Goal: Task Accomplishment & Management: Complete application form

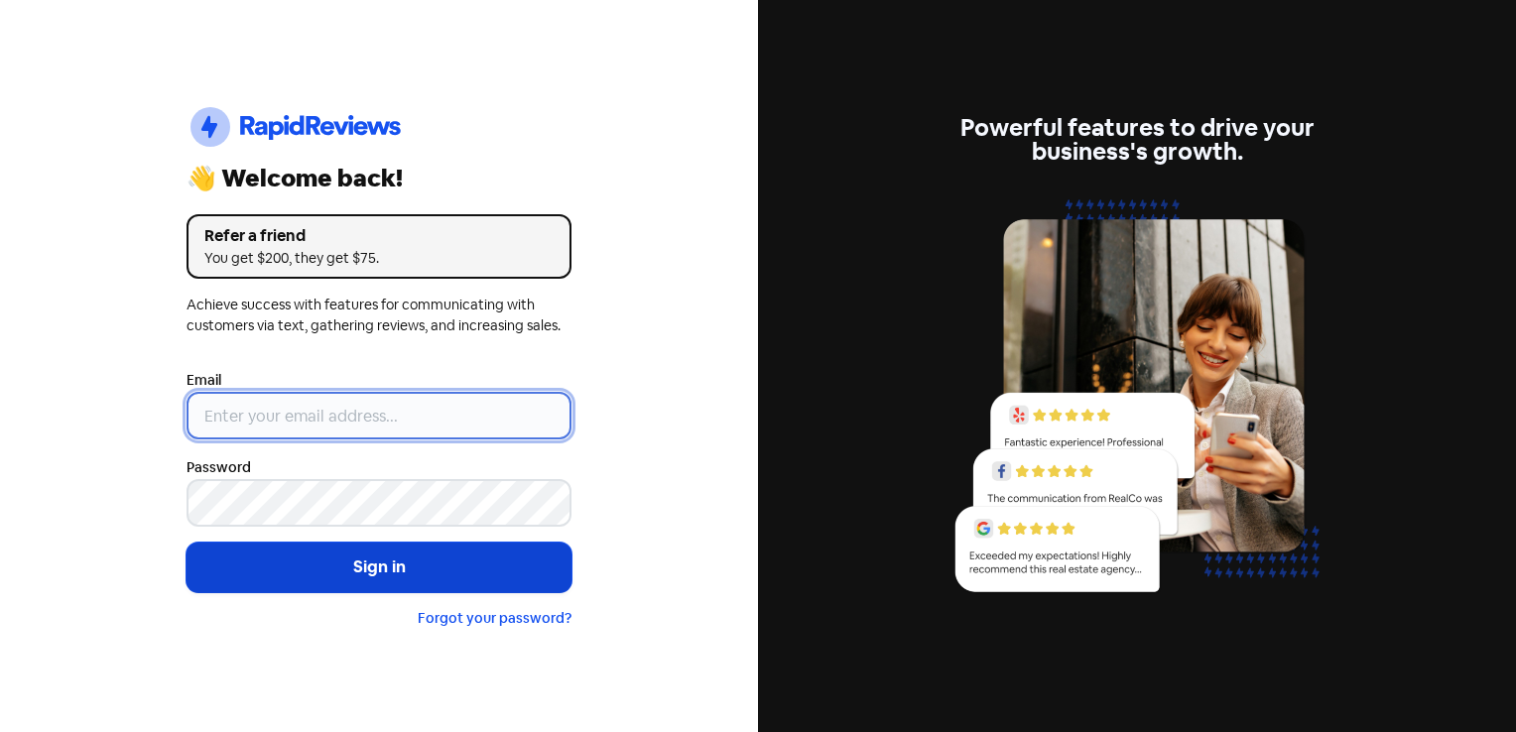
type input "[EMAIL_ADDRESS][DOMAIN_NAME]"
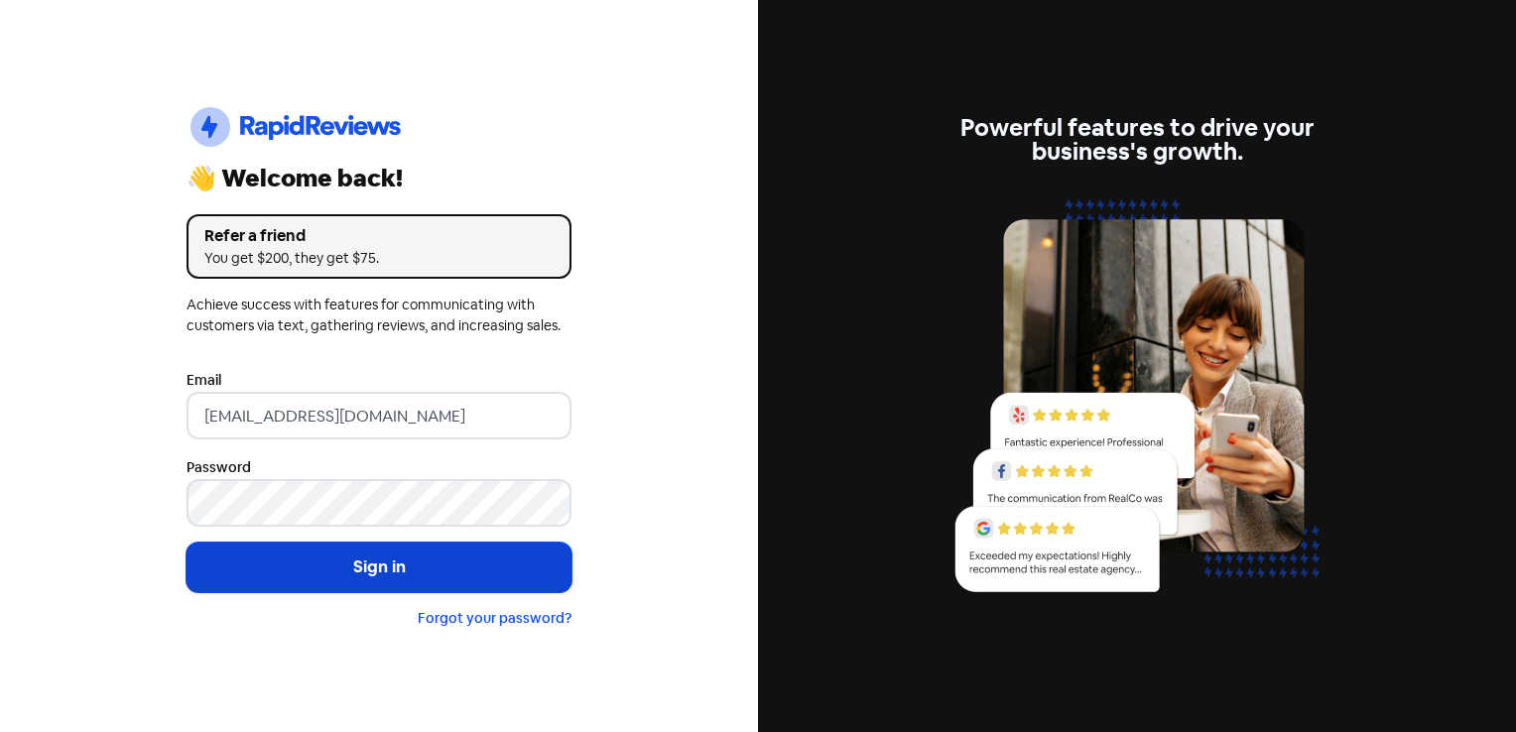
click at [410, 581] on button "Sign in" at bounding box center [378, 568] width 385 height 50
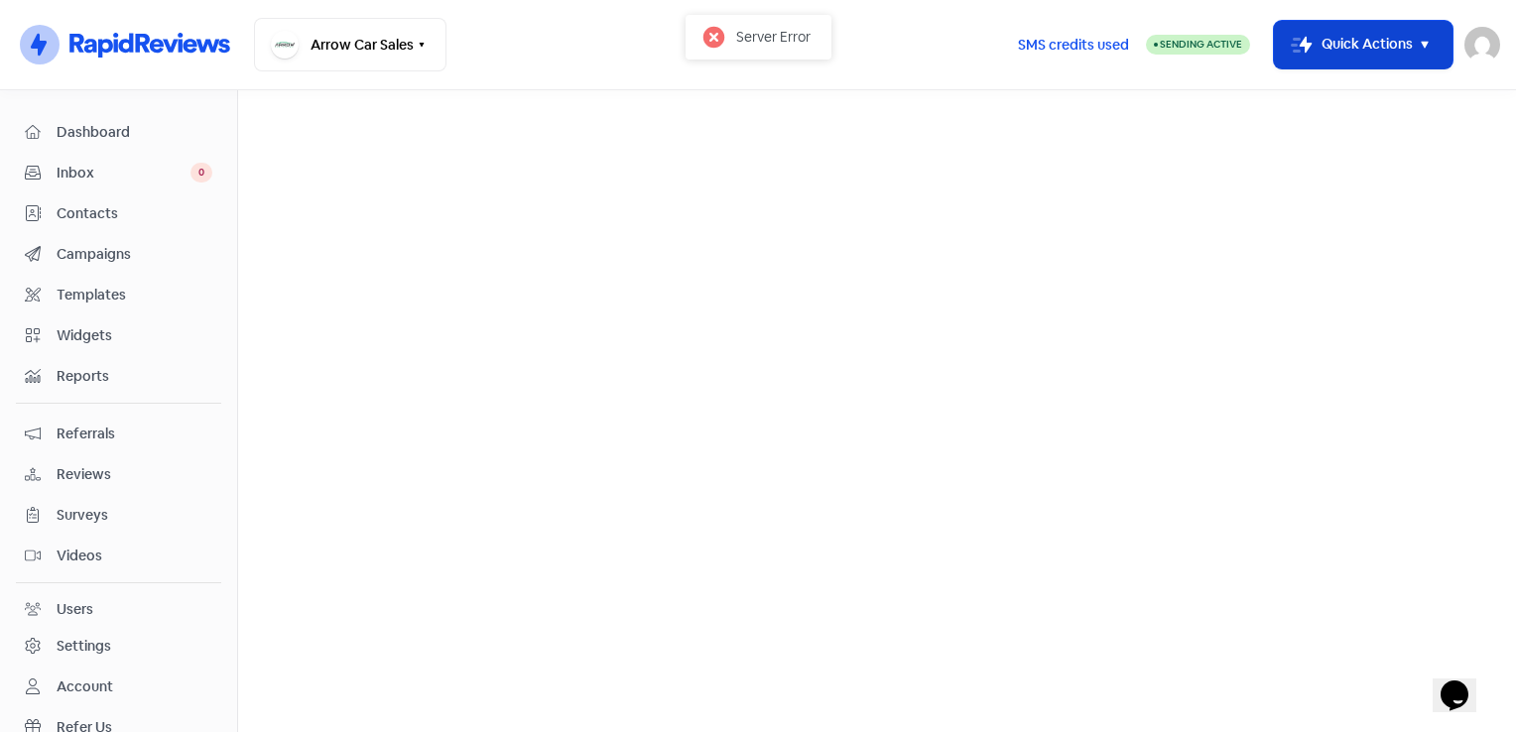
click at [1411, 46] on button "Icon For Thunder-move Quick Actions" at bounding box center [1363, 45] width 179 height 48
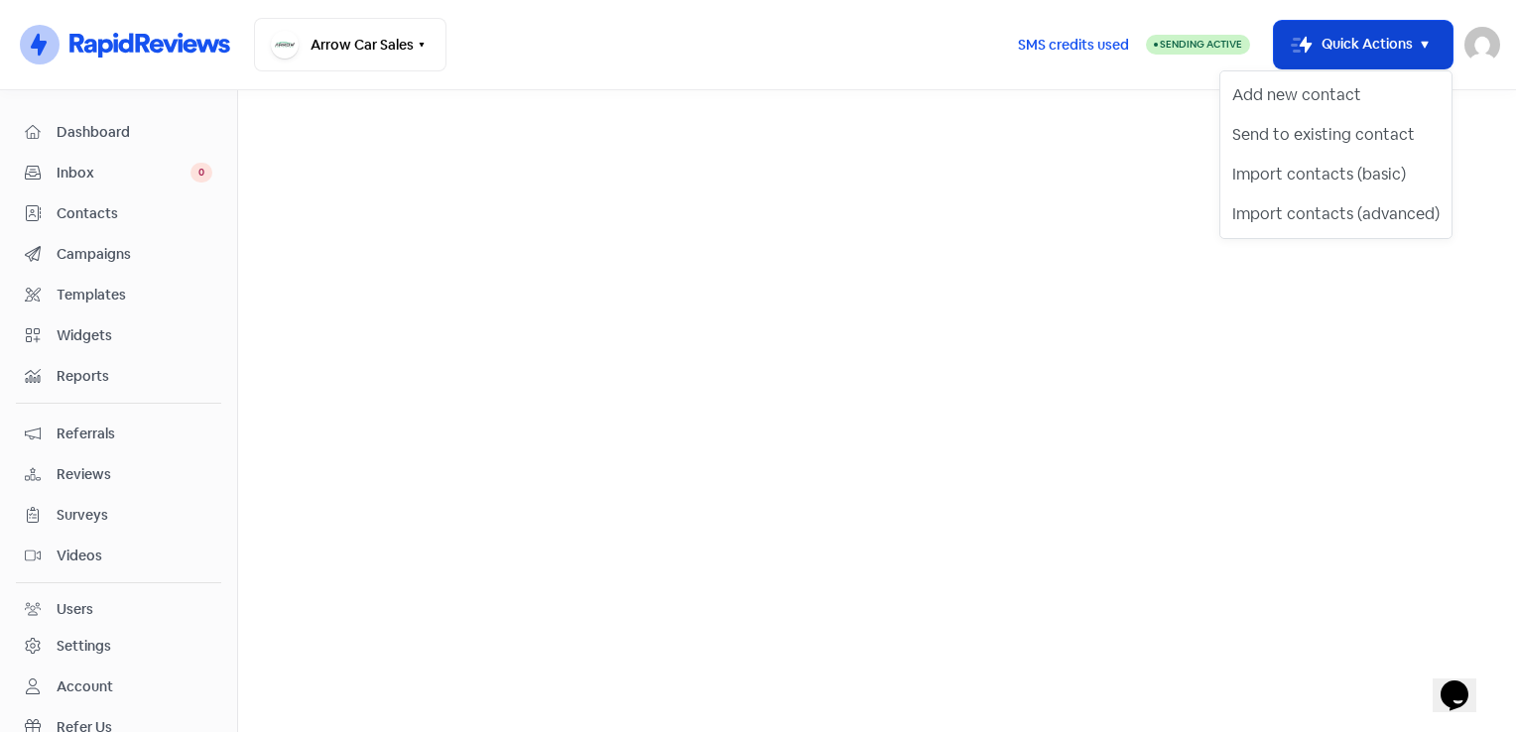
click at [1411, 46] on button "Icon For Thunder-move Quick Actions" at bounding box center [1363, 45] width 179 height 48
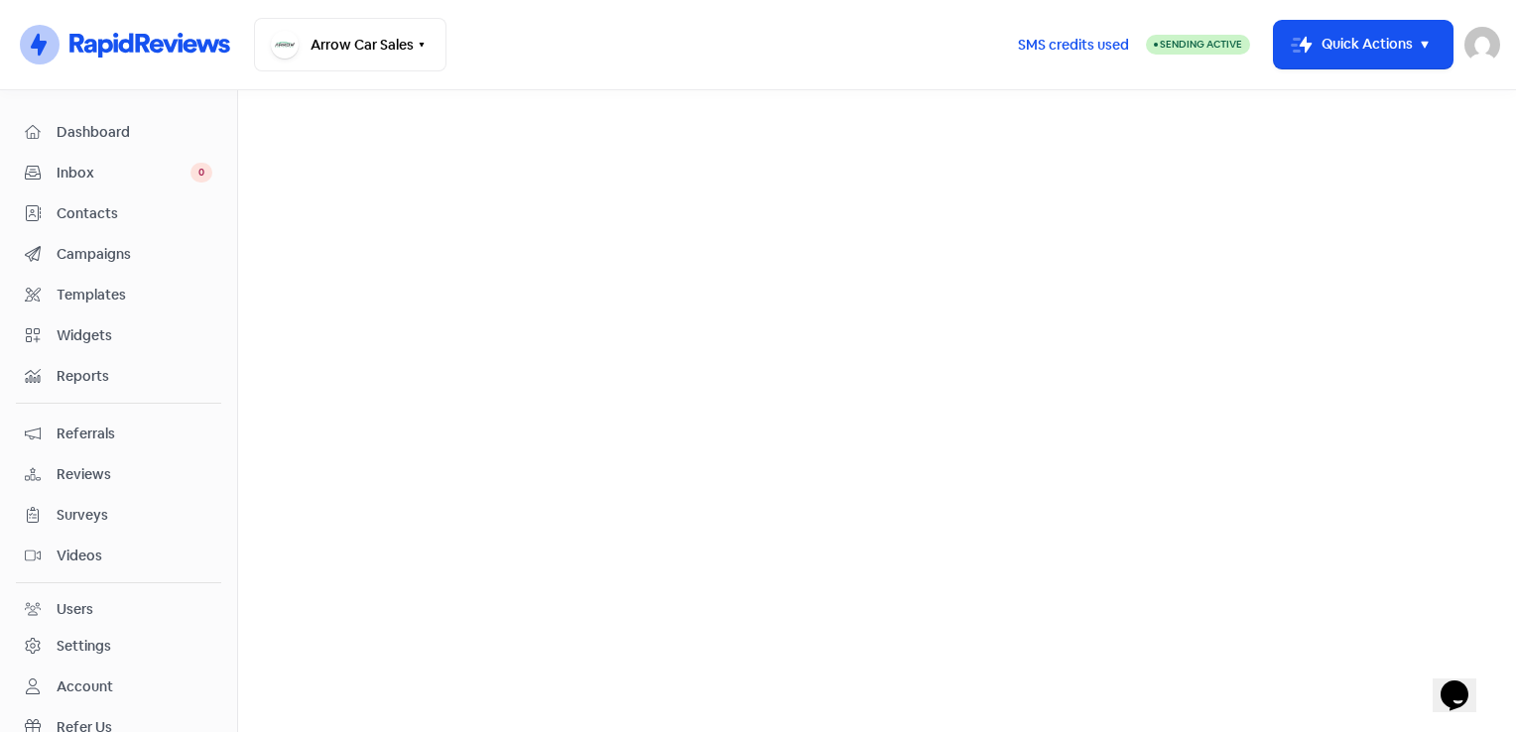
click at [109, 129] on span "Dashboard" at bounding box center [135, 132] width 156 height 21
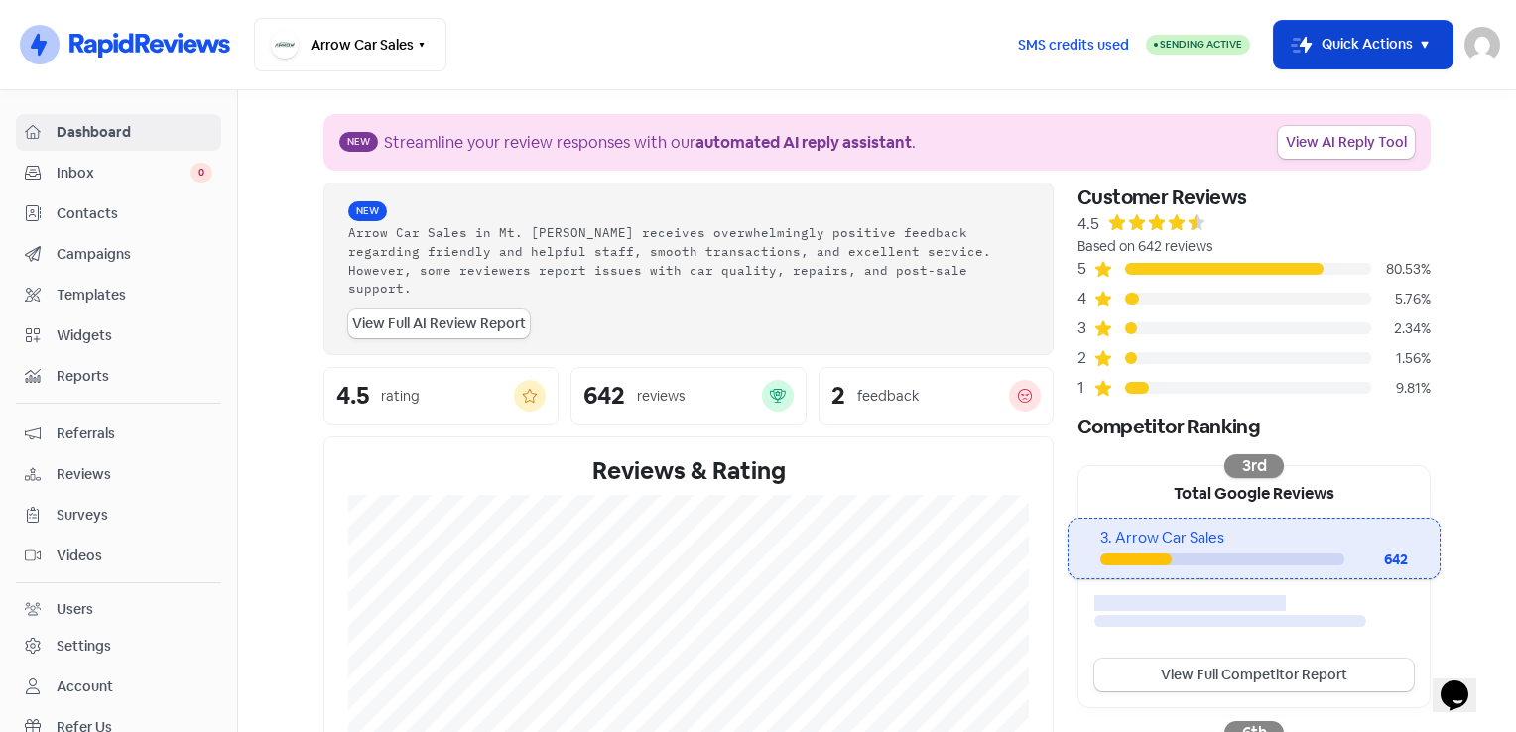
click at [1357, 37] on button "Icon For Thunder-move Quick Actions" at bounding box center [1363, 45] width 179 height 48
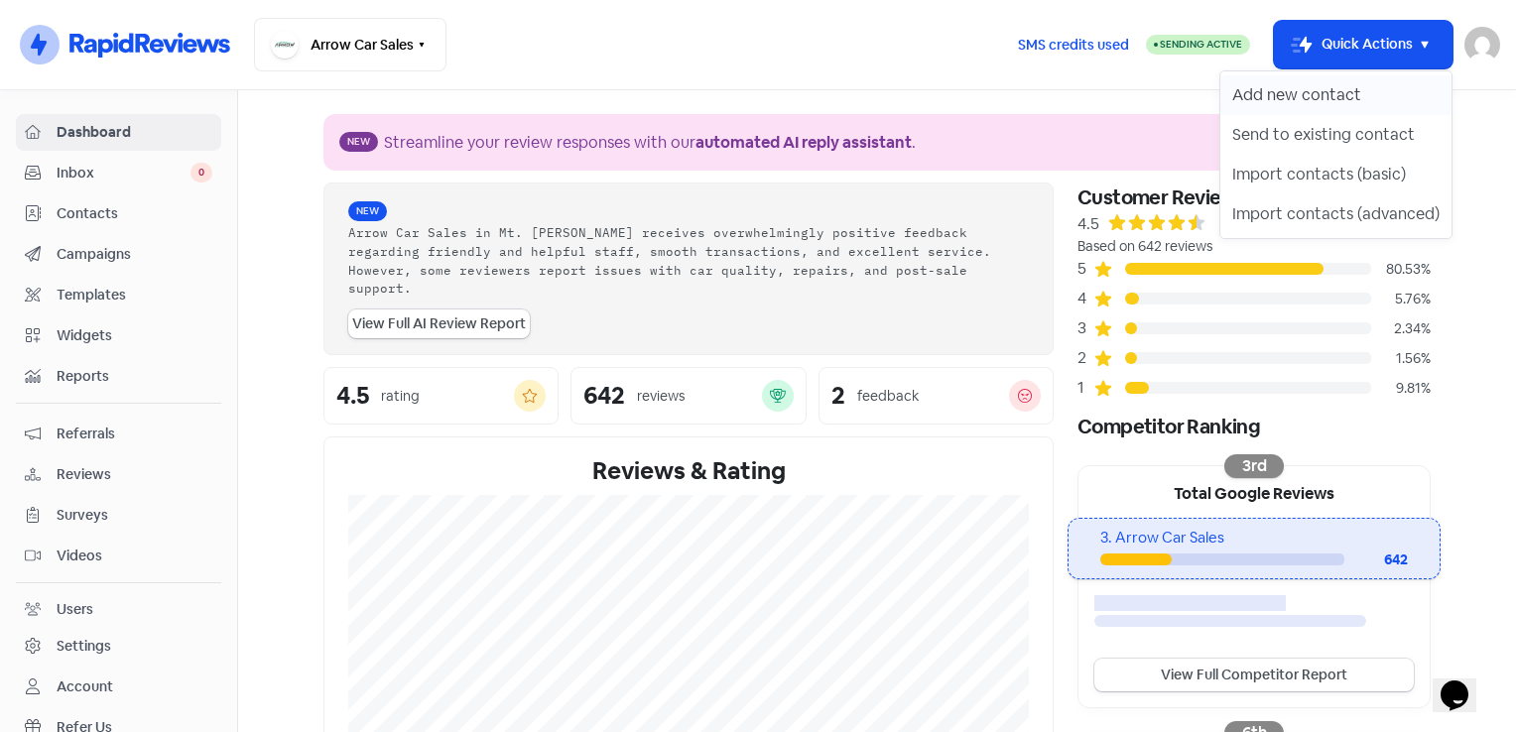
click at [1267, 87] on button "Add new contact" at bounding box center [1335, 95] width 231 height 40
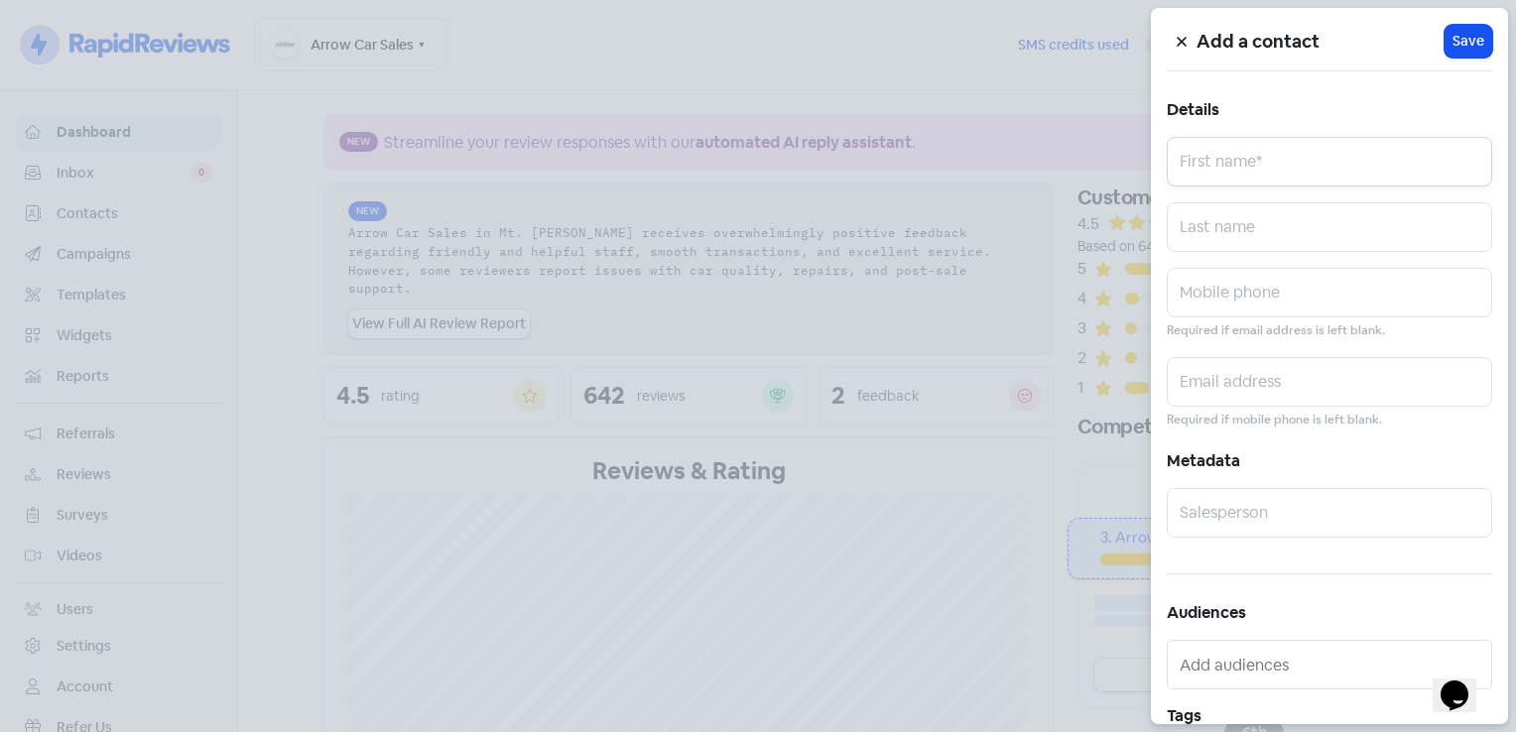
click at [1250, 153] on input "text" at bounding box center [1329, 162] width 325 height 50
type input "[PERSON_NAME]"
click at [1270, 292] on input "text" at bounding box center [1329, 293] width 325 height 50
type input "0481951540"
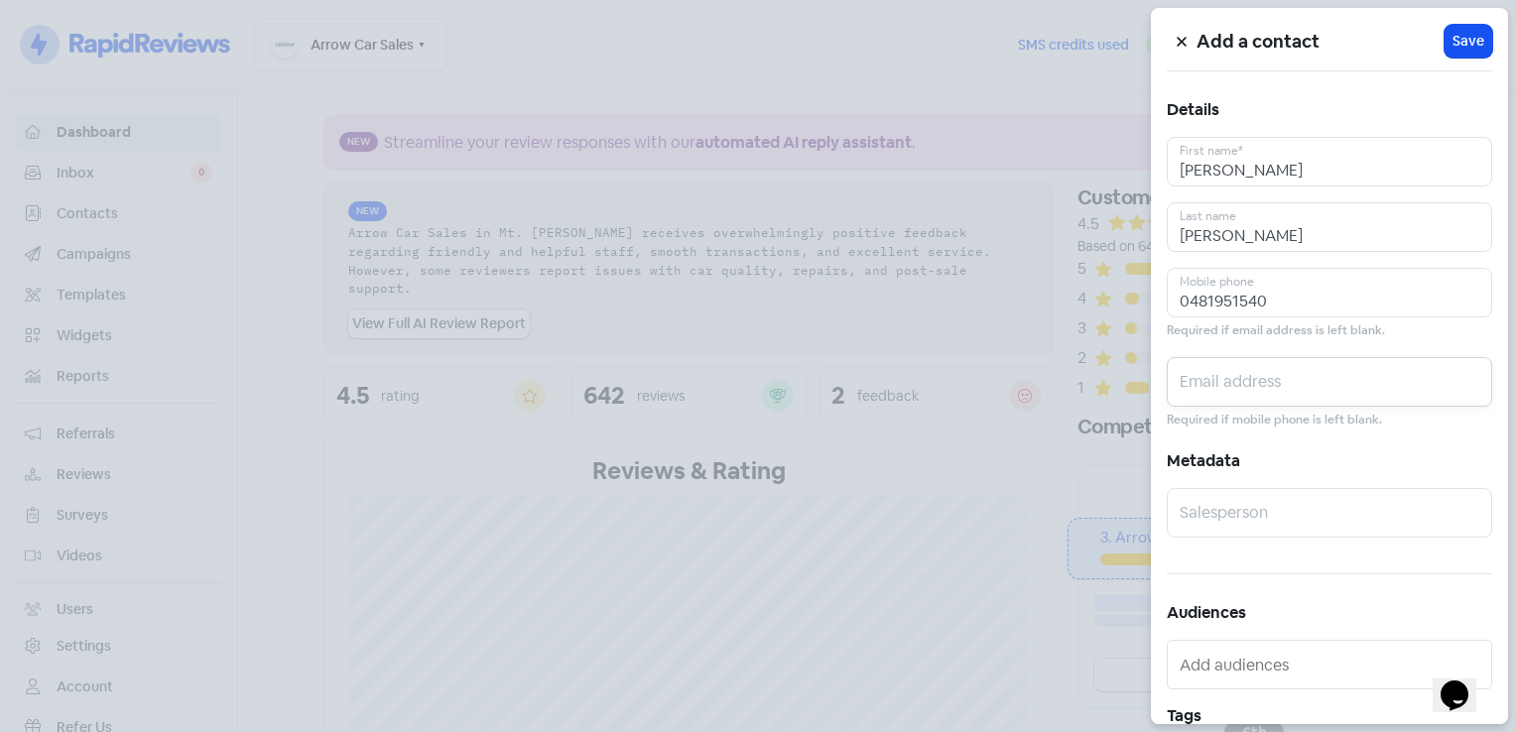
click at [1301, 380] on input "text" at bounding box center [1329, 382] width 325 height 50
type input "[PERSON_NAME][EMAIL_ADDRESS][PERSON_NAME][DOMAIN_NAME]"
click at [1300, 542] on div "Add a contact Icon For Loading Save Details [PERSON_NAME] First name* [PERSON_N…" at bounding box center [1329, 366] width 357 height 716
click at [1308, 514] on input "text" at bounding box center [1329, 513] width 325 height 50
click at [1306, 502] on input "text" at bounding box center [1329, 513] width 325 height 50
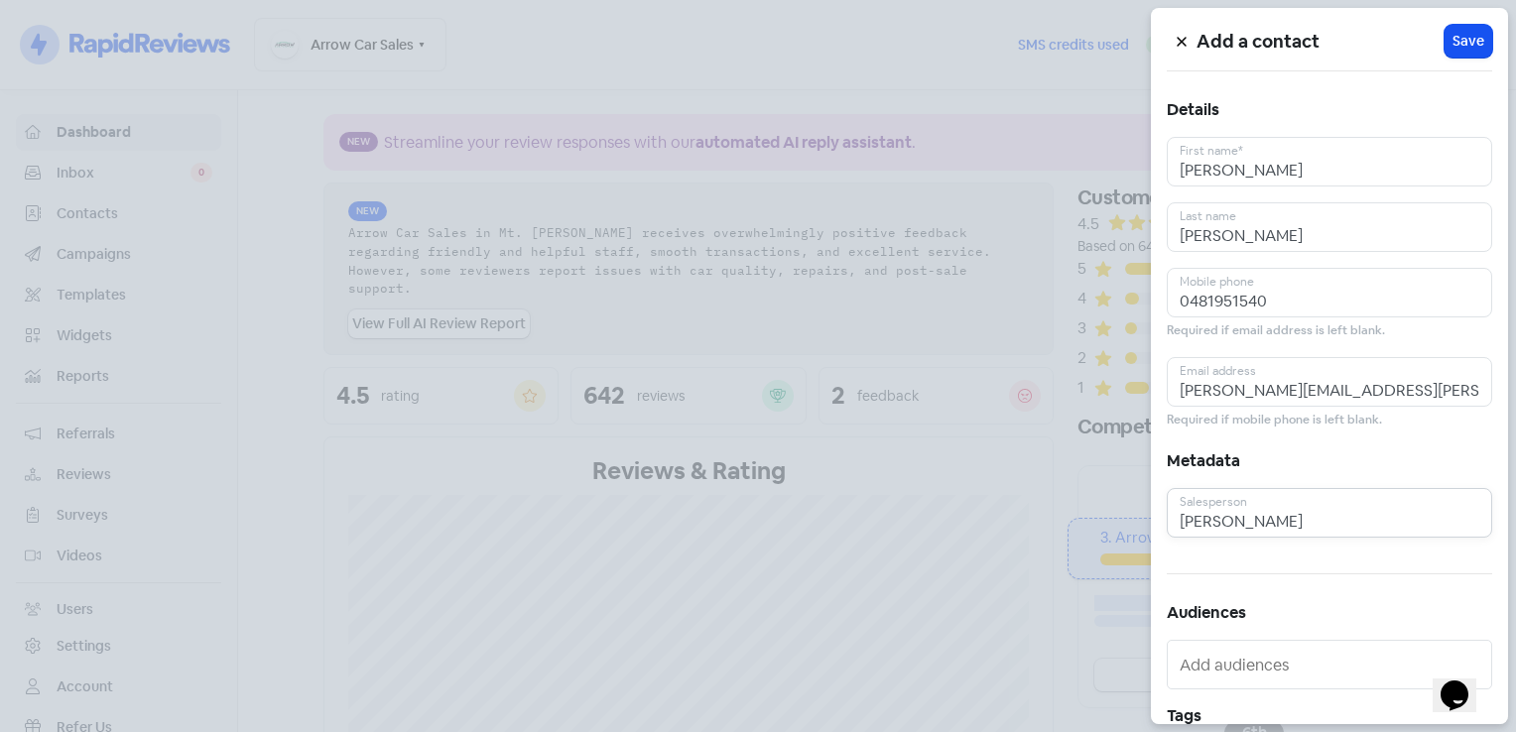
type input "[PERSON_NAME]"
click at [1452, 58] on div "Add a contact Icon For Loading Save" at bounding box center [1329, 41] width 325 height 35
click at [1457, 47] on span "Save" at bounding box center [1468, 41] width 32 height 21
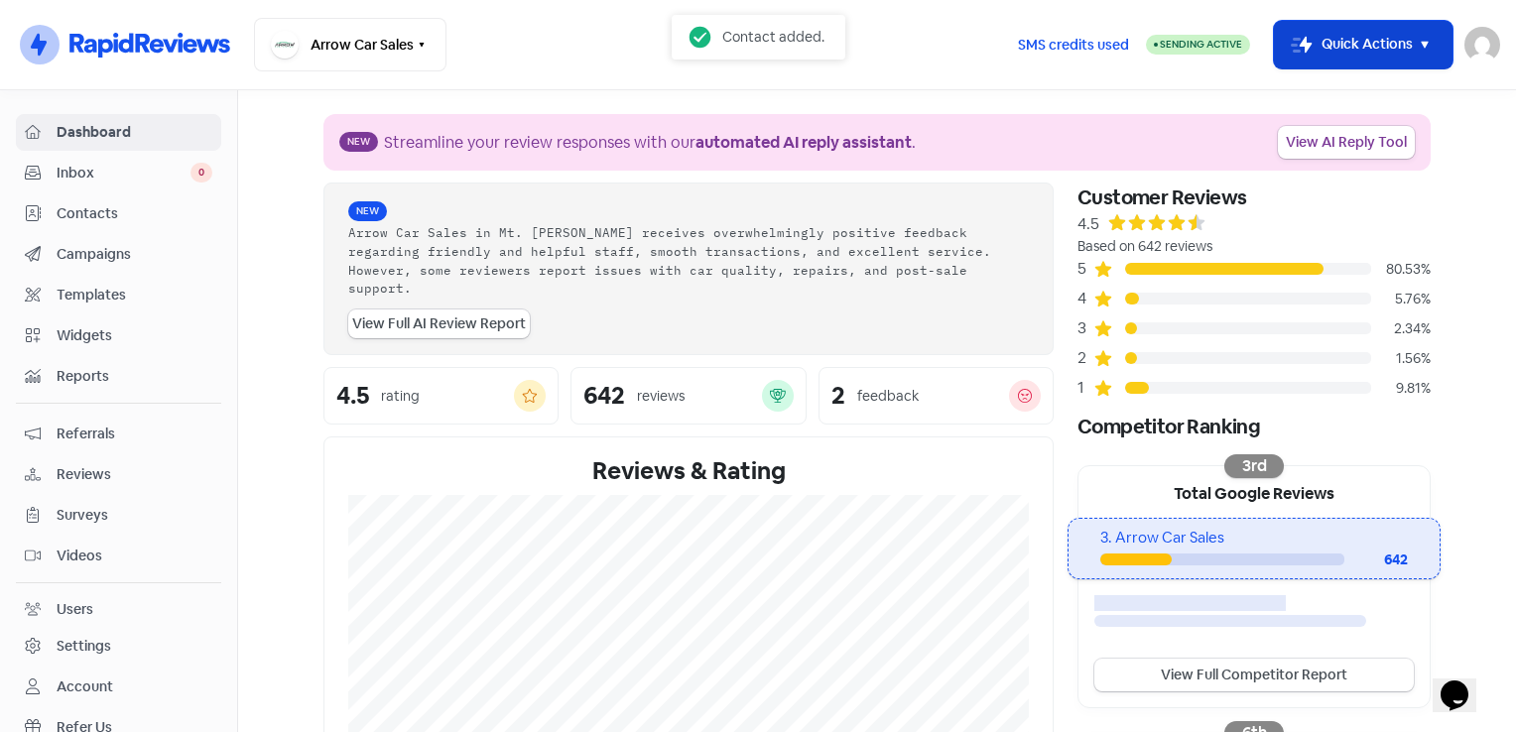
click at [1344, 35] on button "Icon For Thunder-move Quick Actions" at bounding box center [1363, 45] width 179 height 48
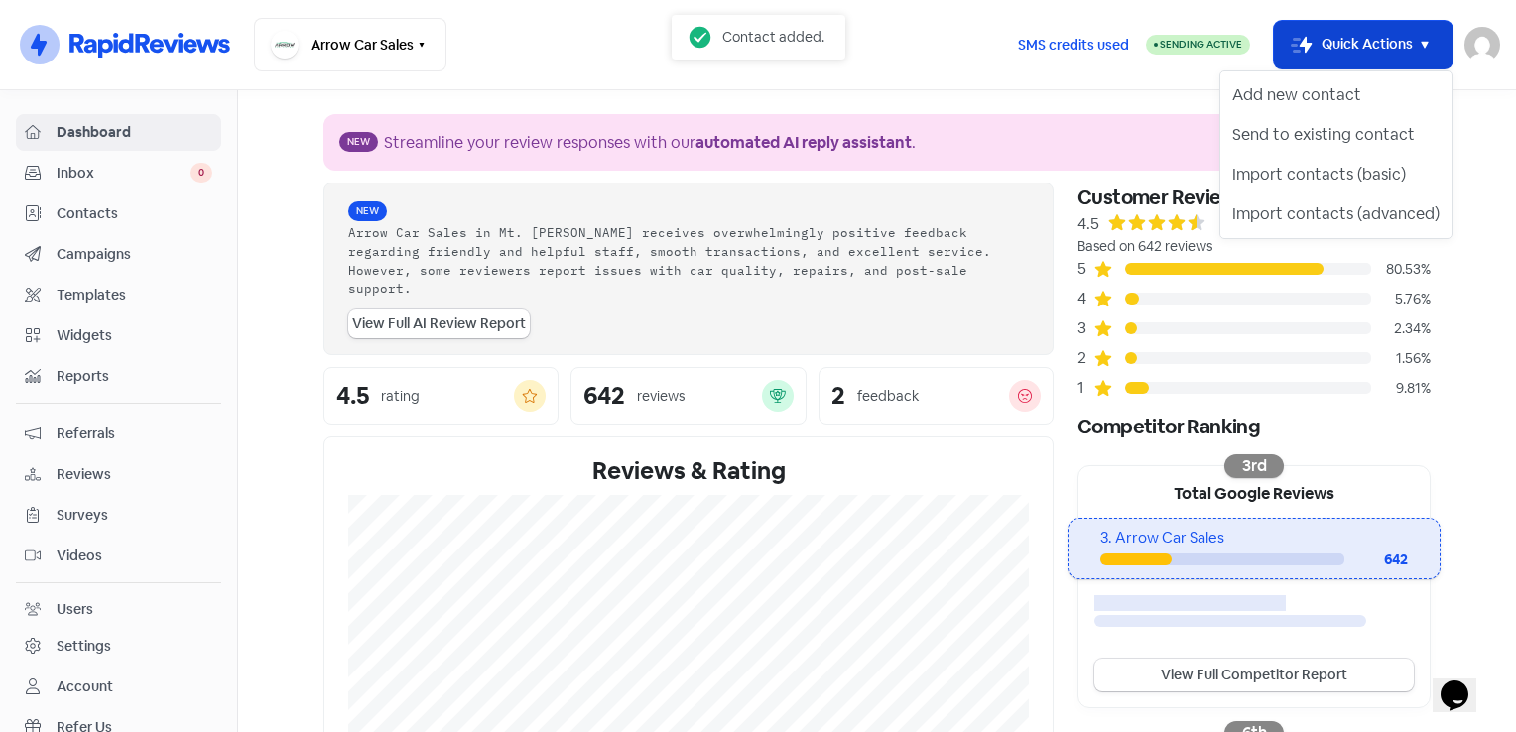
click at [1344, 35] on button "Icon For Thunder-move Quick Actions" at bounding box center [1363, 45] width 179 height 48
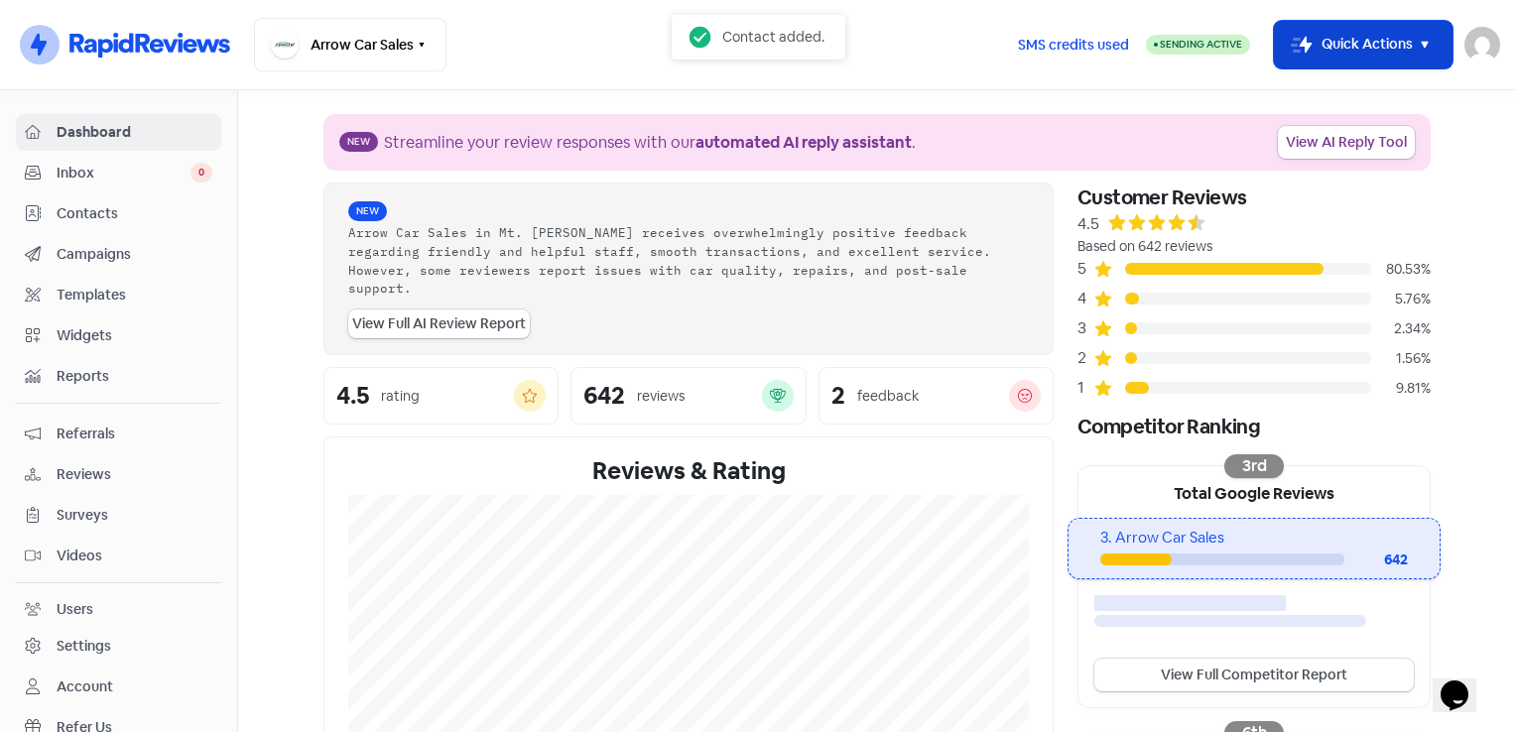
click at [1347, 34] on button "Icon For Thunder-move Quick Actions" at bounding box center [1363, 45] width 179 height 48
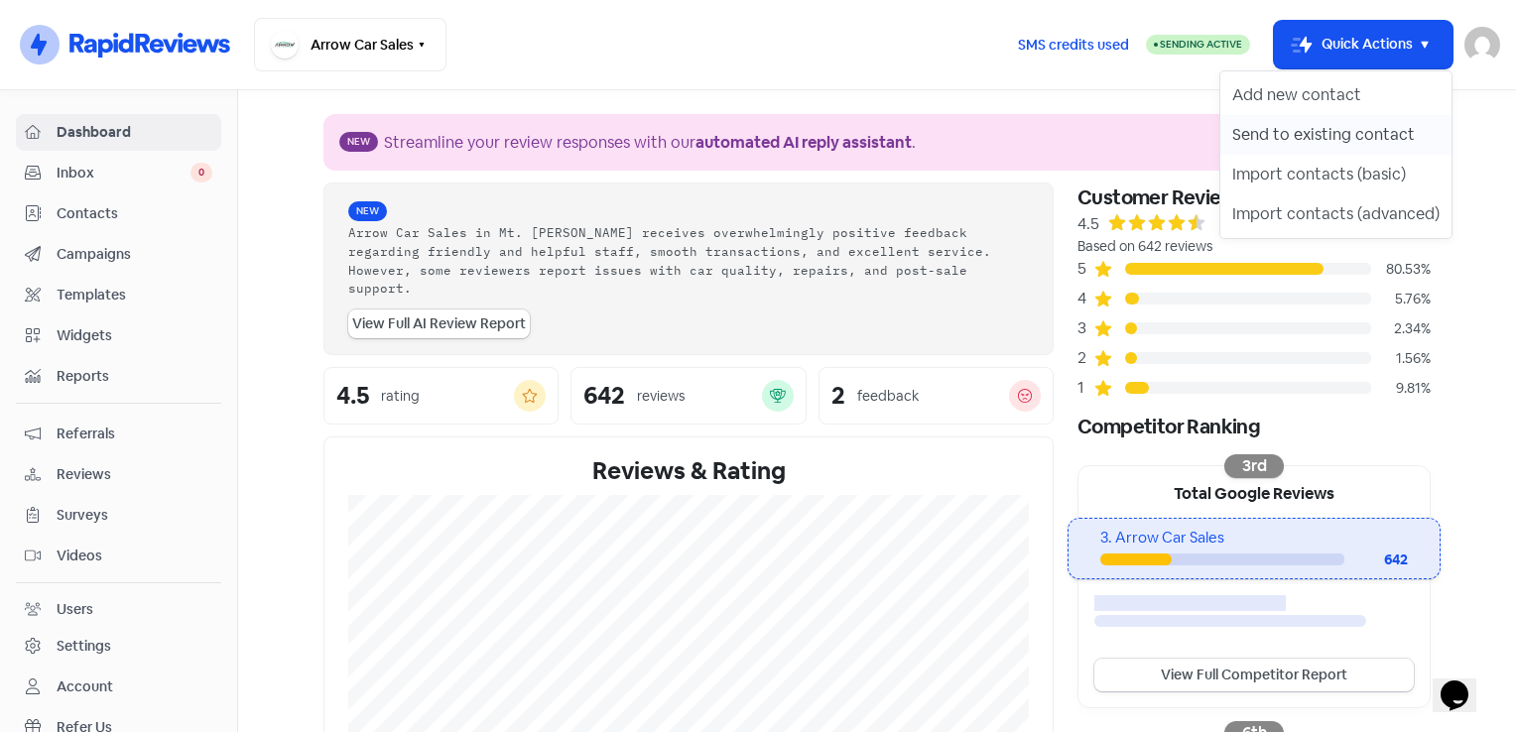
click at [1364, 140] on button "Send to existing contact" at bounding box center [1335, 135] width 231 height 40
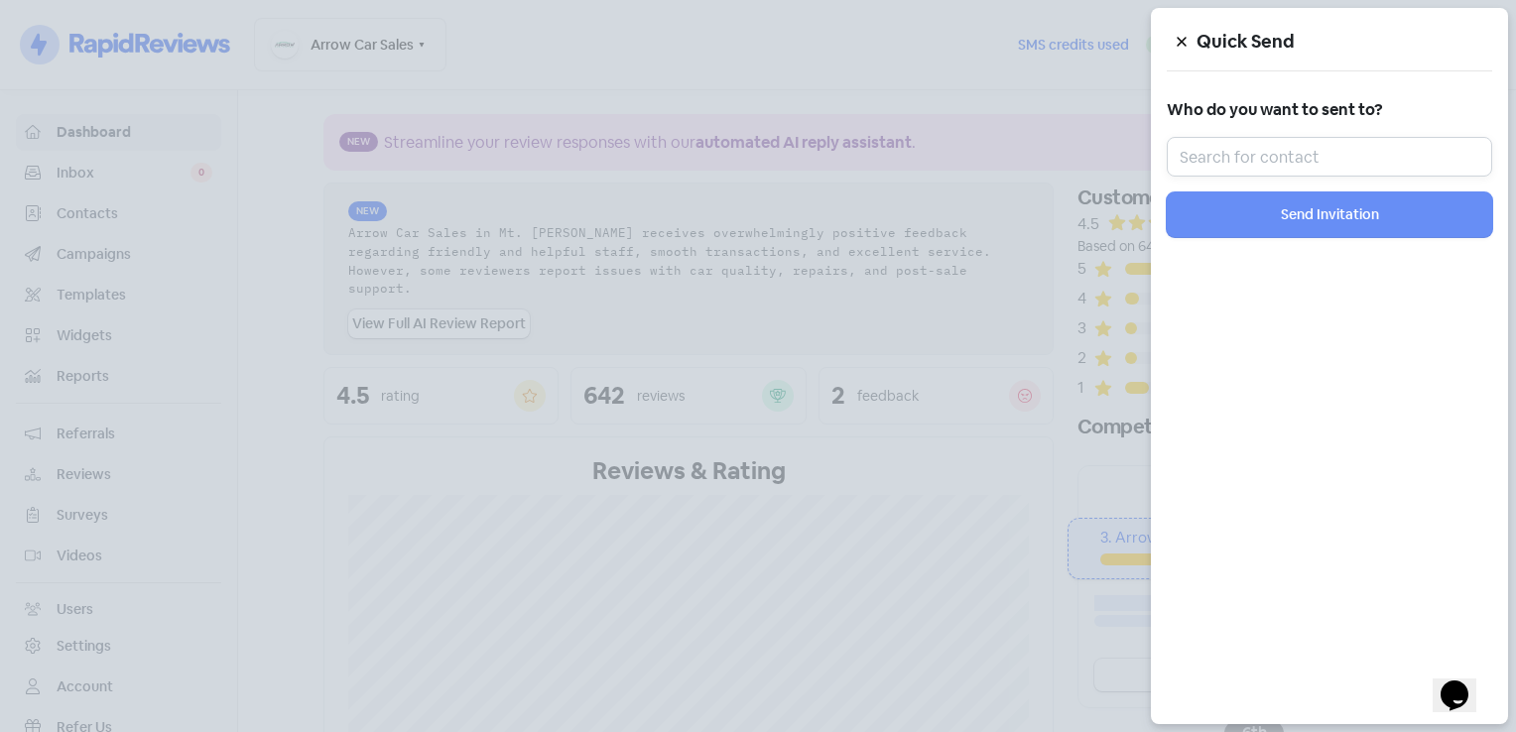
click at [1329, 153] on input "text" at bounding box center [1329, 157] width 325 height 40
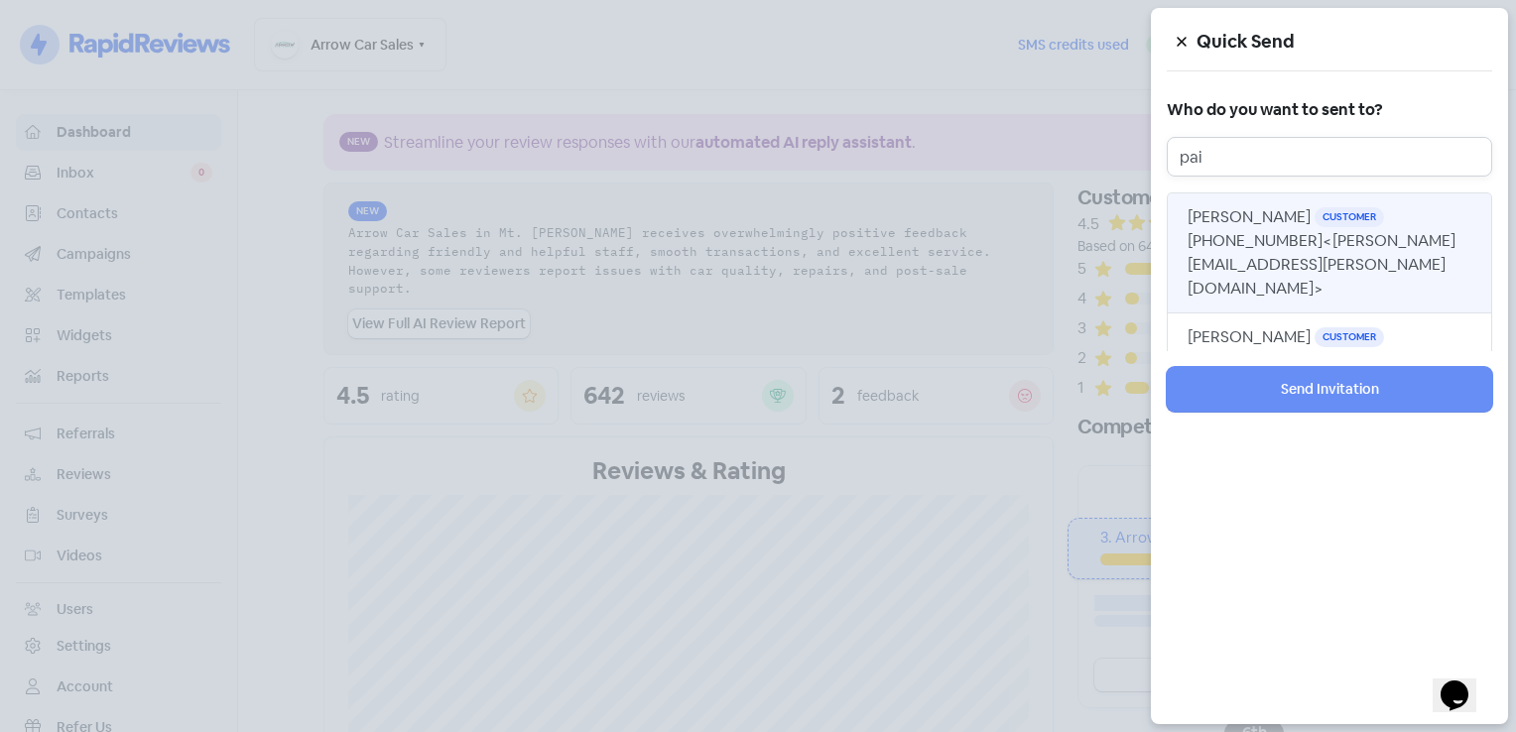
type input "pai"
click at [1256, 219] on span "[PERSON_NAME]" at bounding box center [1248, 216] width 123 height 21
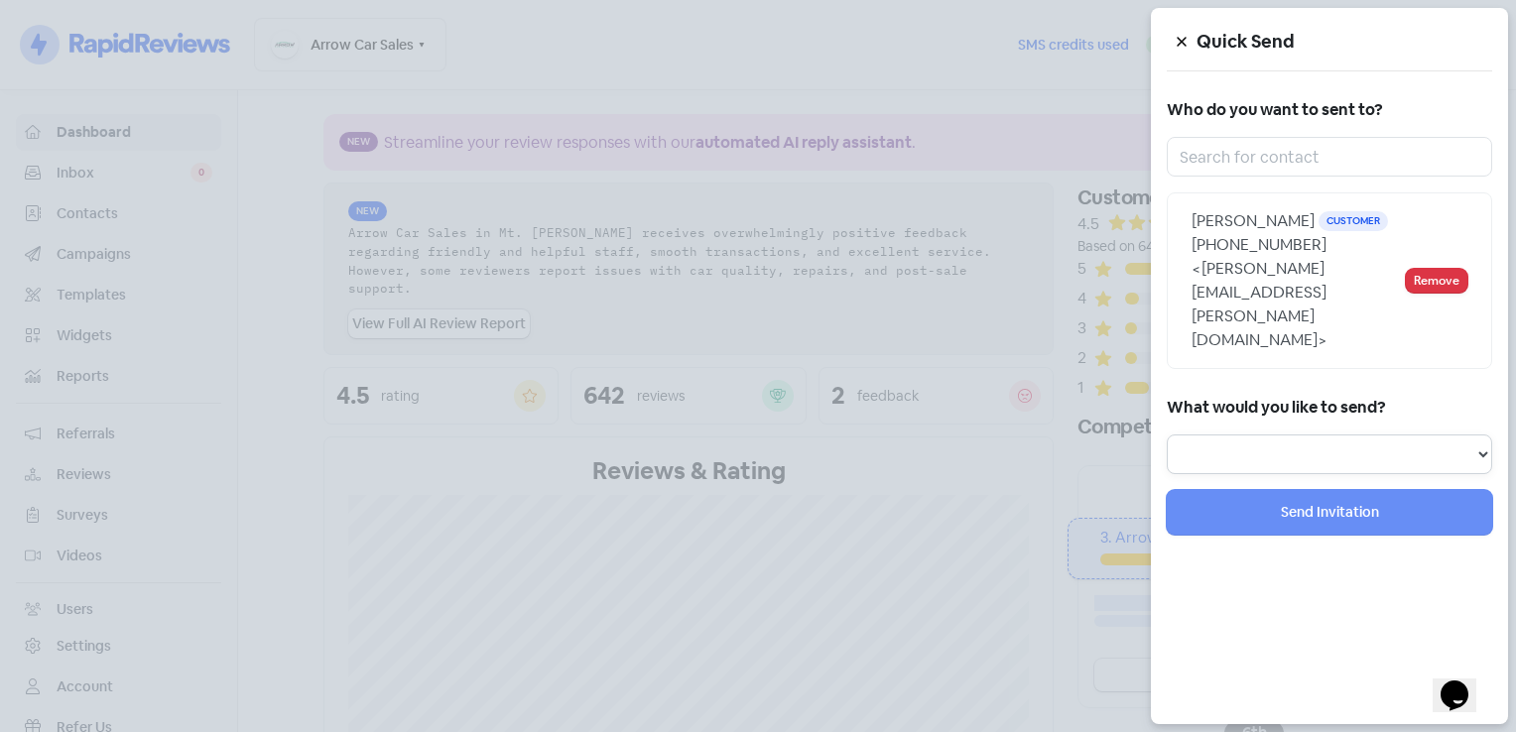
click at [1393, 435] on select "Review Invitation Referral Invitation Survey Invitation Video Invitation" at bounding box center [1329, 455] width 325 height 40
select select "review"
click at [1167, 435] on select "Review Invitation Referral Invitation Survey Invitation Video Invitation" at bounding box center [1329, 455] width 325 height 40
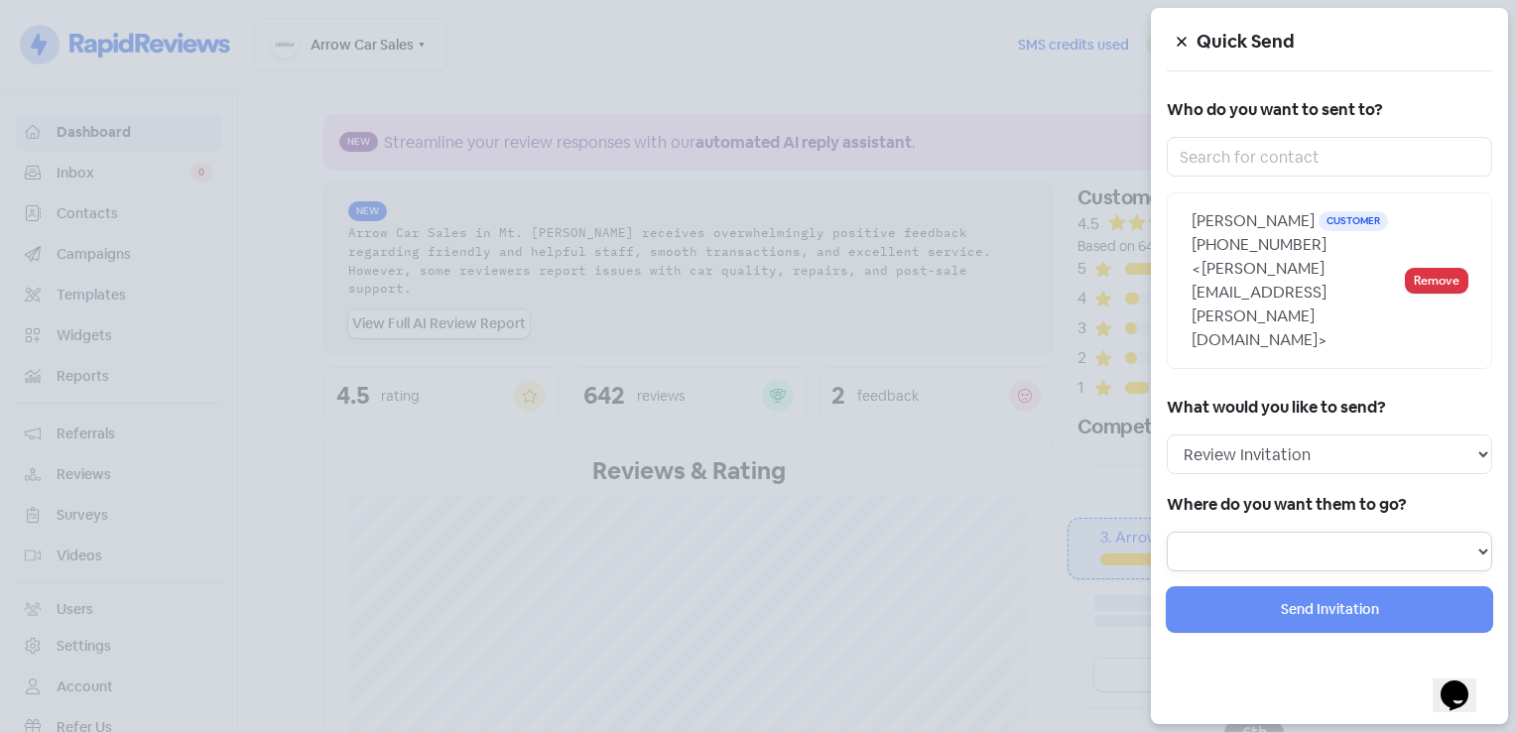
click at [1361, 532] on select at bounding box center [1329, 552] width 325 height 40
select select "71"
click at [1167, 532] on select "Review form: Default review form Review form: [PERSON_NAME] Review form: [PERSO…" at bounding box center [1329, 552] width 325 height 40
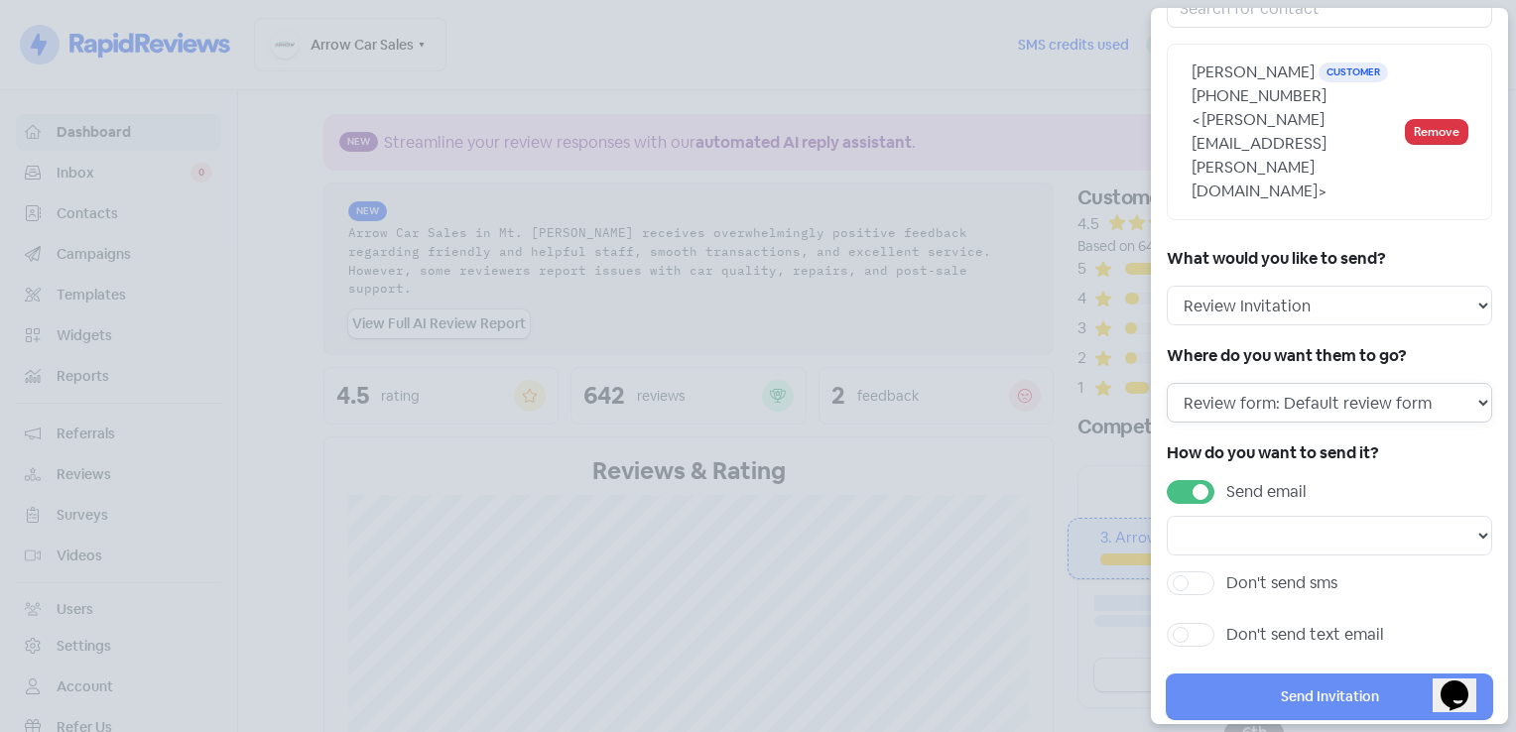
scroll to position [159, 0]
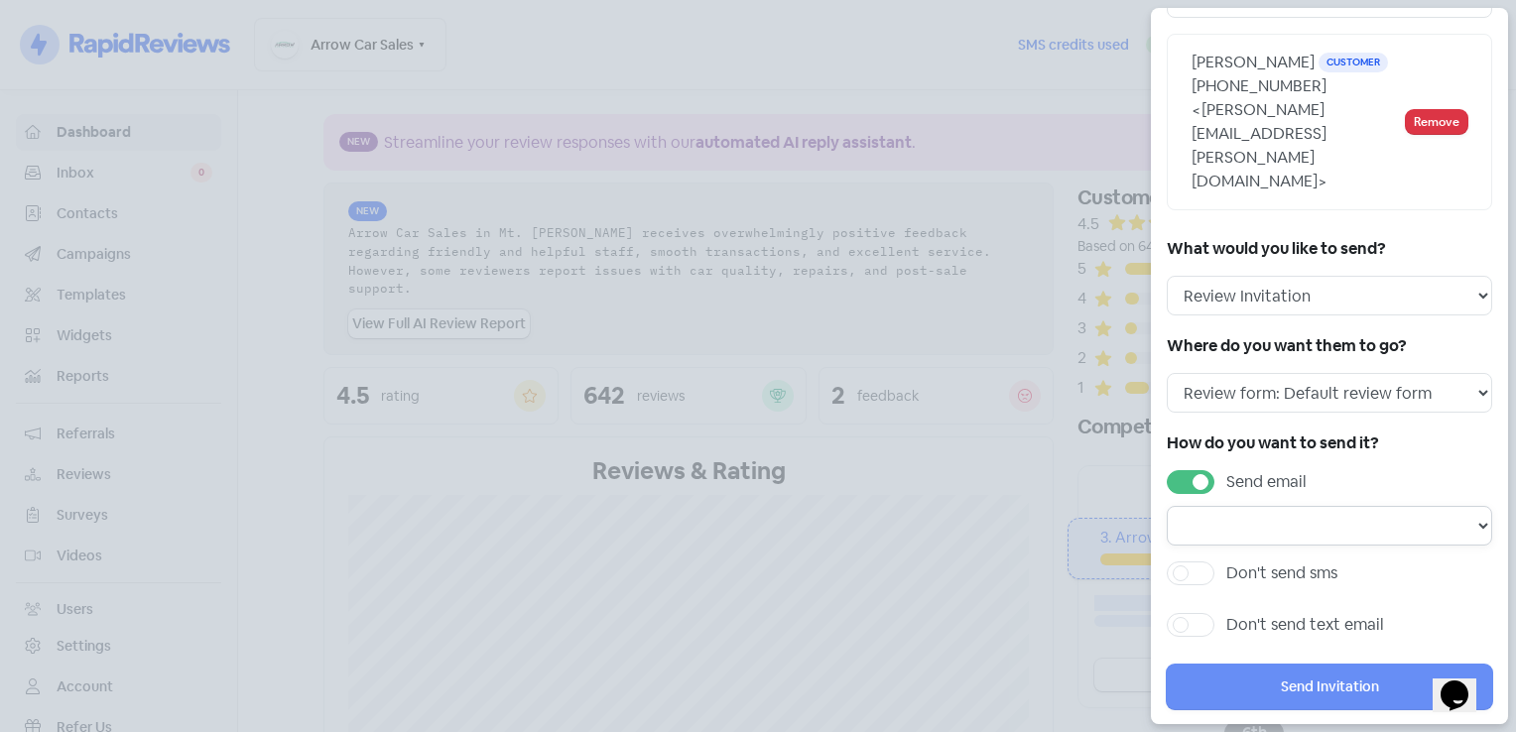
click at [1345, 506] on select "Email template: RR email 3 Email template: RR email 2 Email template: RR email 1" at bounding box center [1329, 526] width 325 height 40
select select "170"
click at [1167, 506] on select "Email template: RR email 3 Email template: RR email 2 Email template: RR email 1" at bounding box center [1329, 526] width 325 height 40
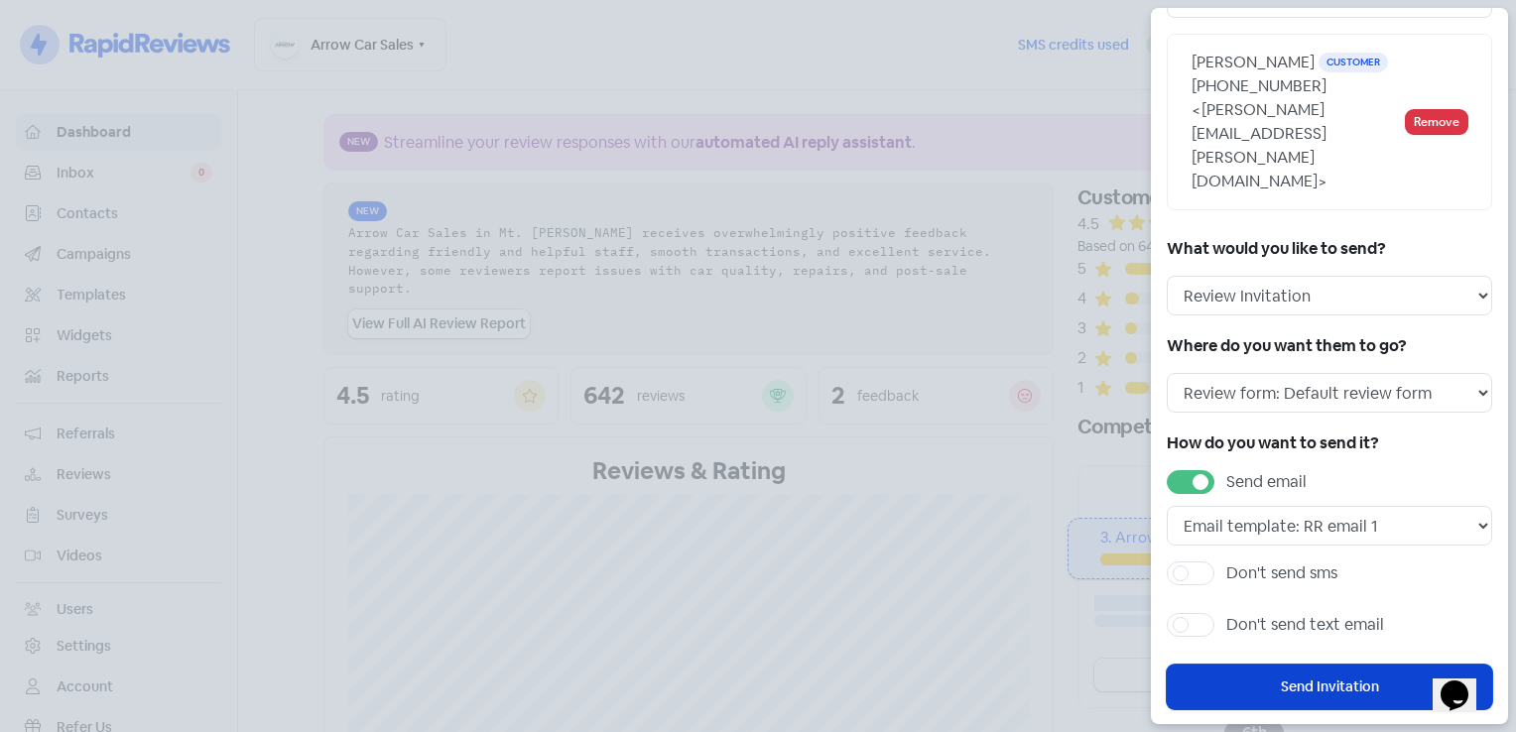
click at [1313, 665] on button "Send Invitation" at bounding box center [1329, 687] width 325 height 45
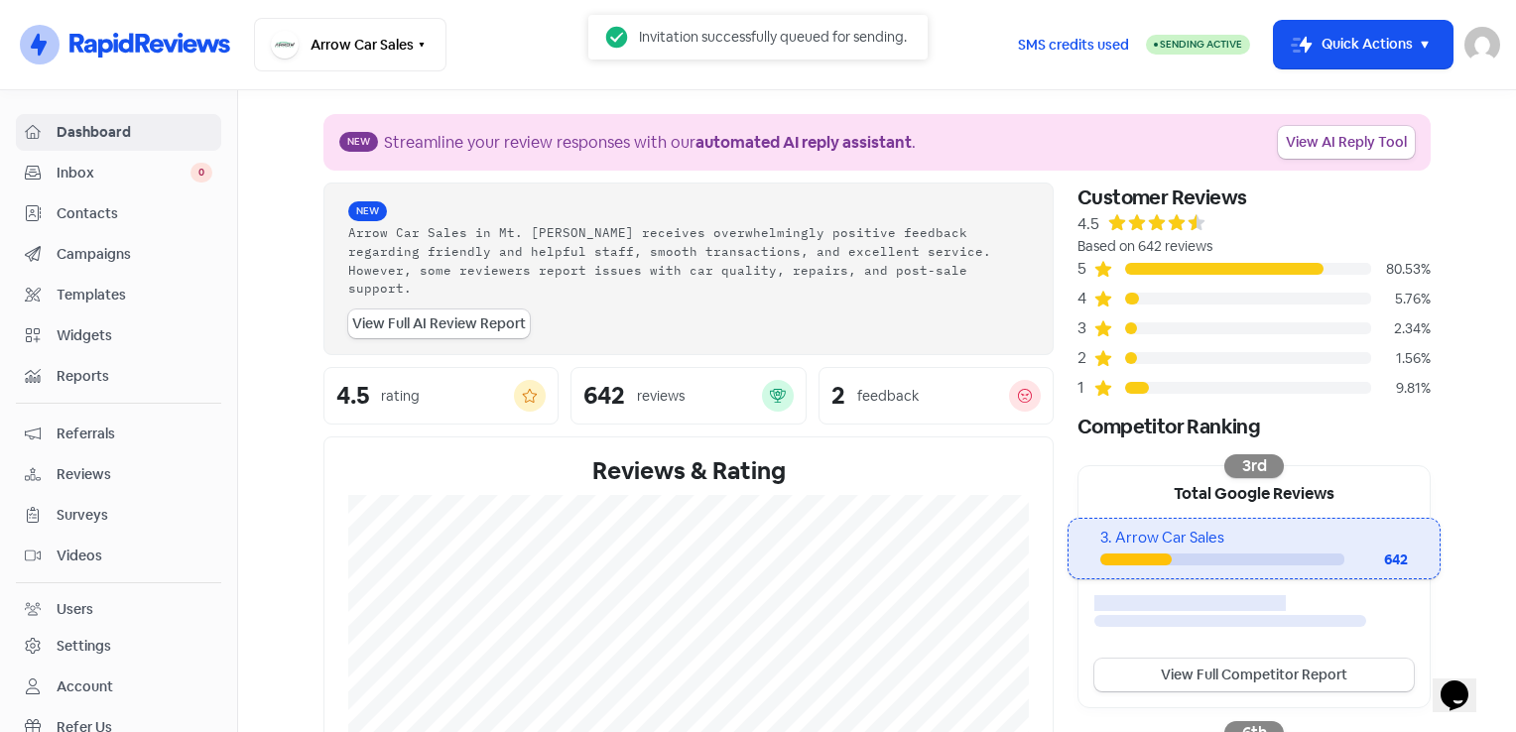
click at [701, 92] on section "New Streamline your review responses with our automated AI reply assistant . Vi…" at bounding box center [877, 663] width 1278 height 1146
click at [968, 386] on div "feedback" at bounding box center [933, 396] width 152 height 21
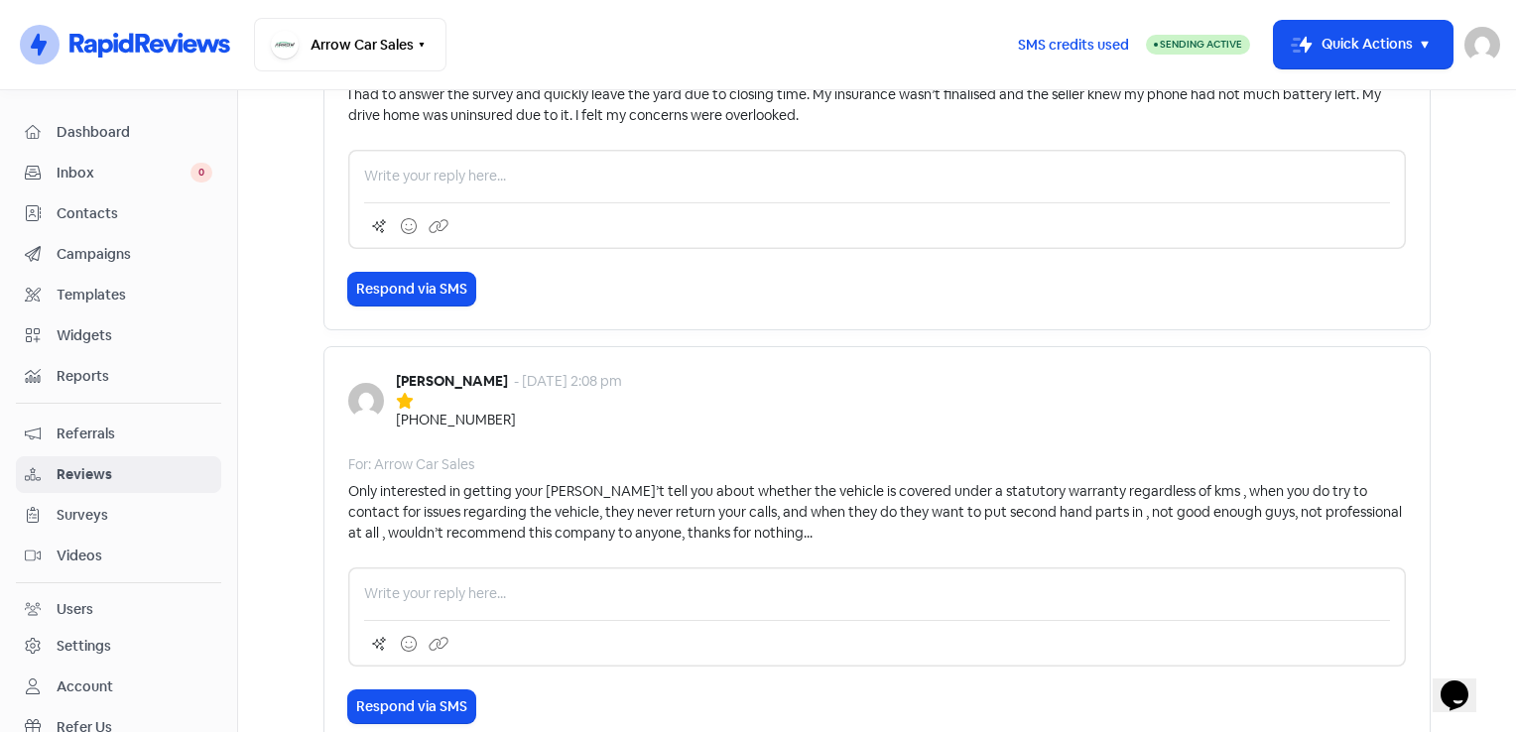
scroll to position [298, 0]
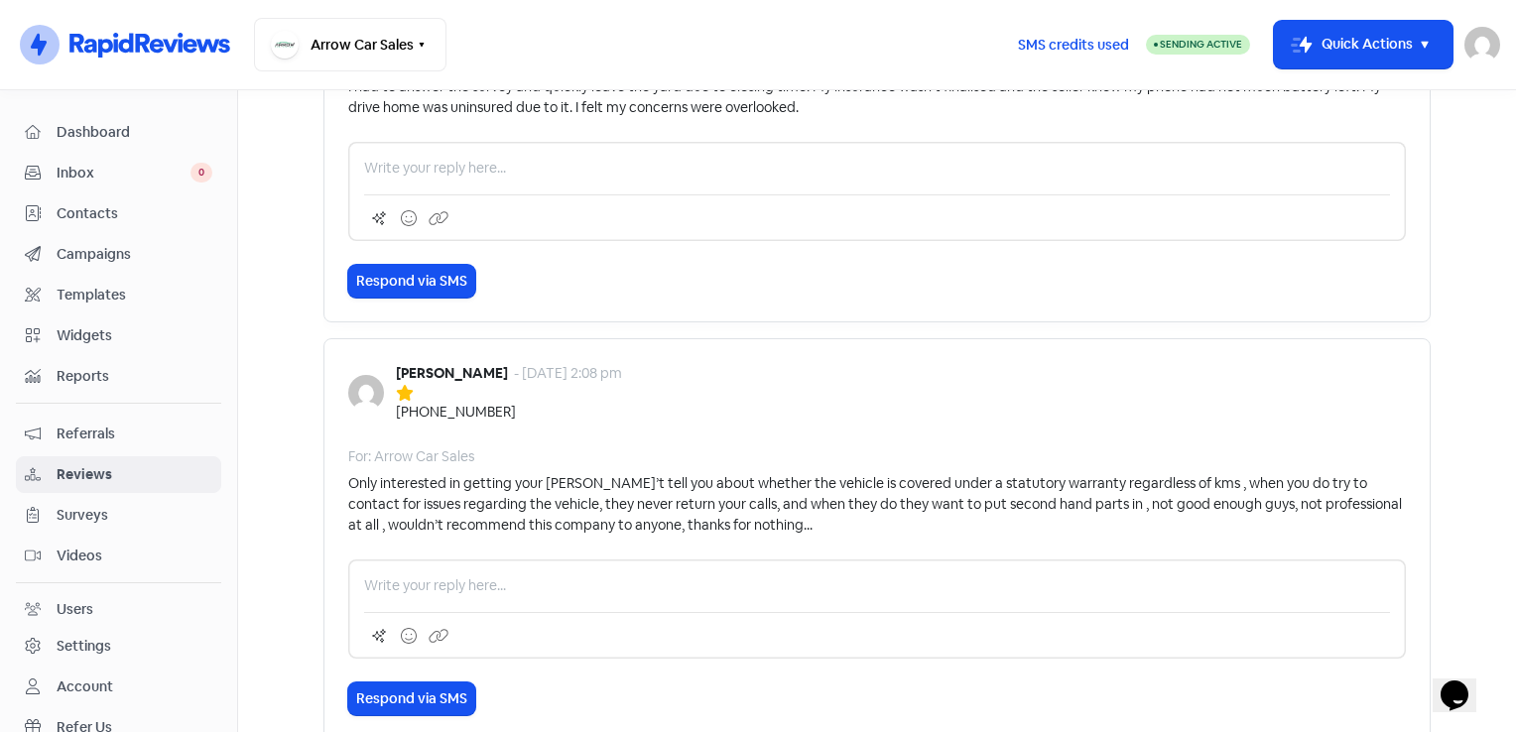
click at [716, 296] on div "Respond via SMS" at bounding box center [876, 281] width 1057 height 33
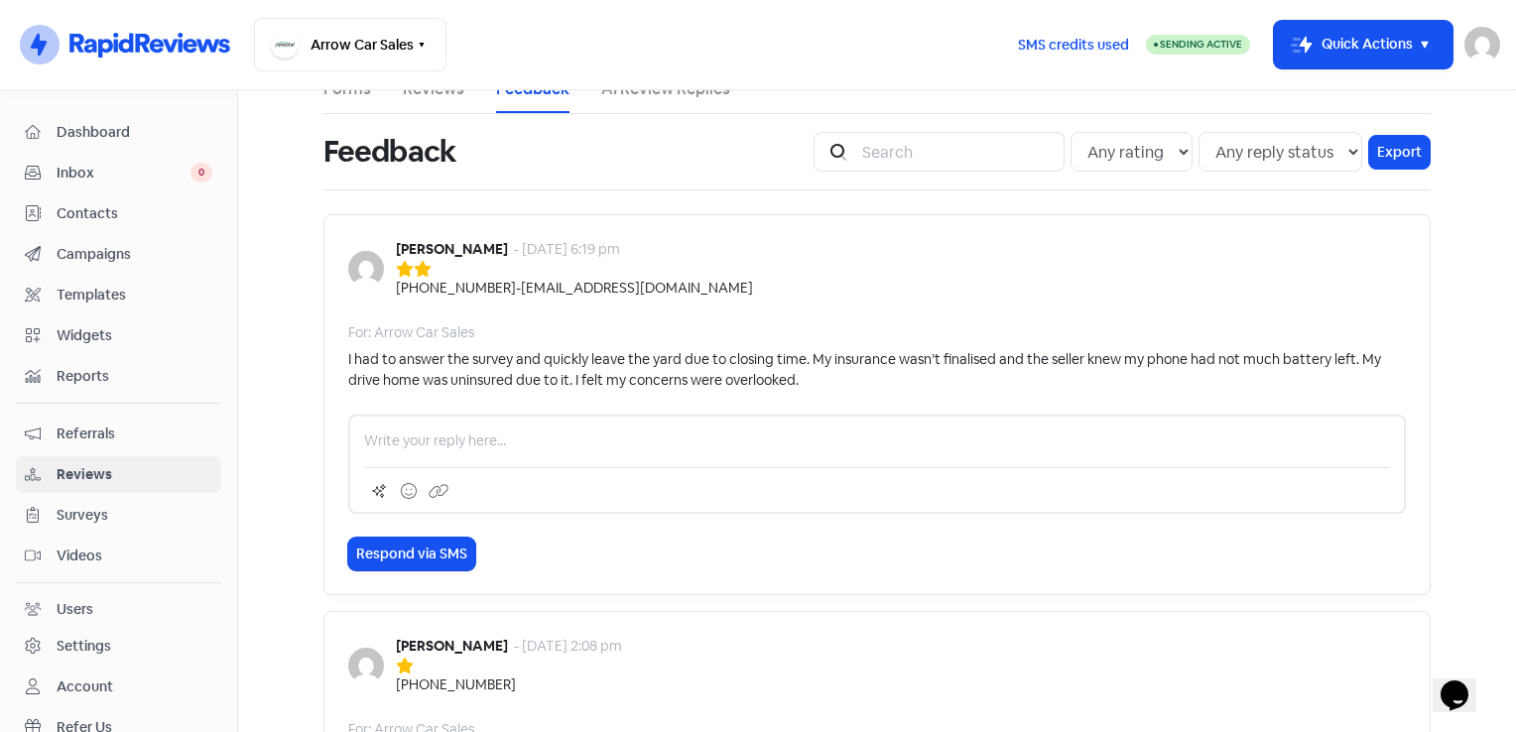
scroll to position [0, 0]
